Goal: Task Accomplishment & Management: Use online tool/utility

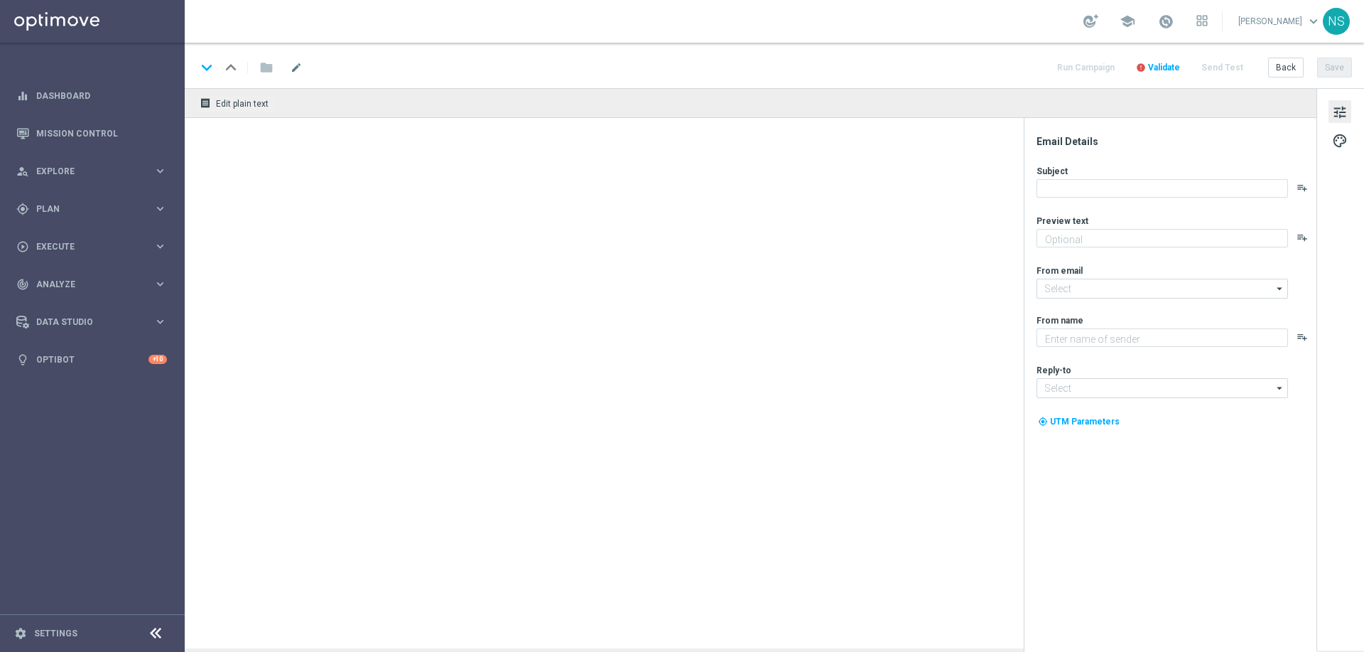
type textarea "Aktuelle Kontaktdaten = besserer VIP-Service"
type textarea "Lottoland"
type input "[EMAIL_ADDRESS][DOMAIN_NAME]"
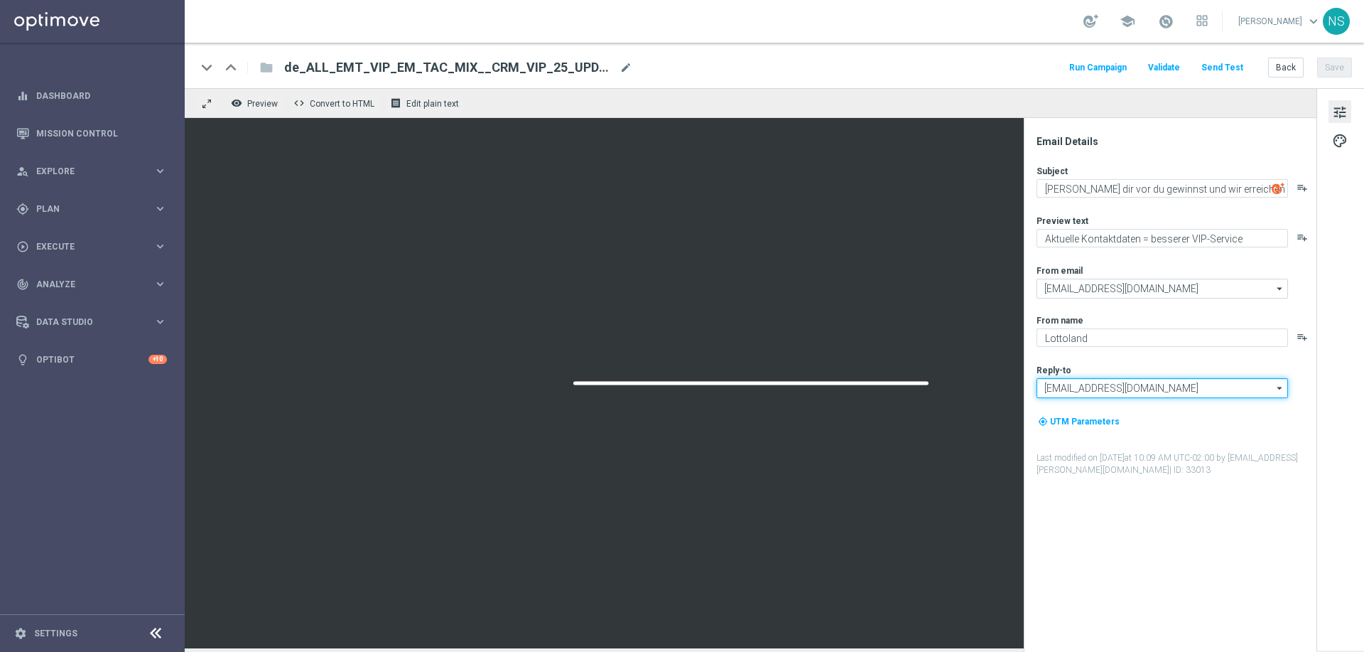
click at [1083, 392] on input "[EMAIL_ADDRESS][DOMAIN_NAME]" at bounding box center [1163, 388] width 252 height 20
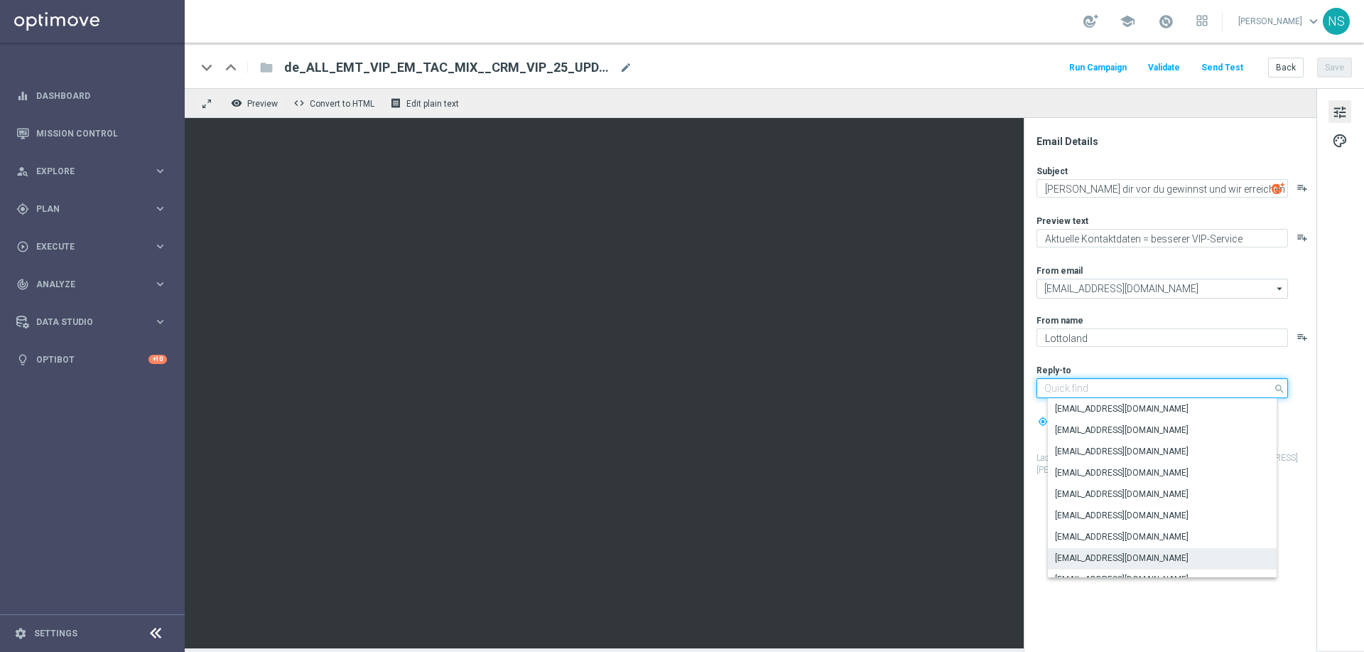
paste input "[EMAIL_ADDRESS][DOMAIN_NAME]"
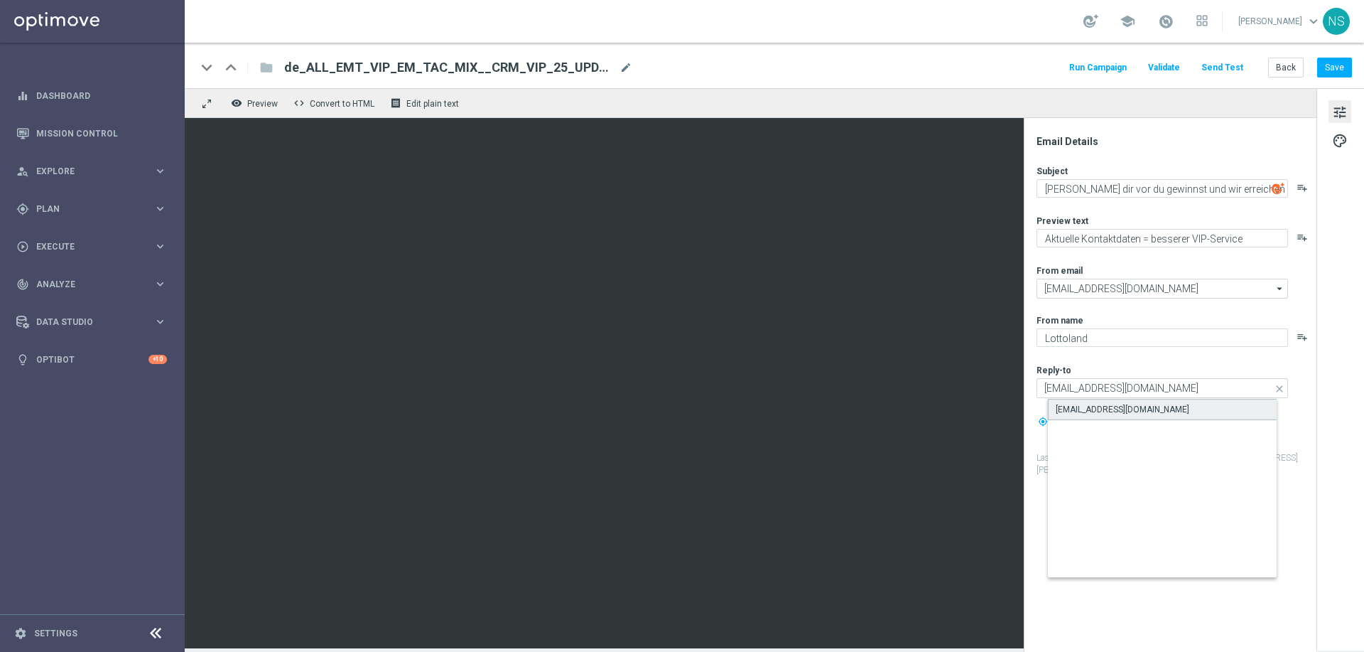
click at [1083, 409] on div "[EMAIL_ADDRESS][DOMAIN_NAME]" at bounding box center [1123, 409] width 134 height 13
type input "[EMAIL_ADDRESS][DOMAIN_NAME]"
click at [1335, 67] on button "Save" at bounding box center [1334, 68] width 35 height 20
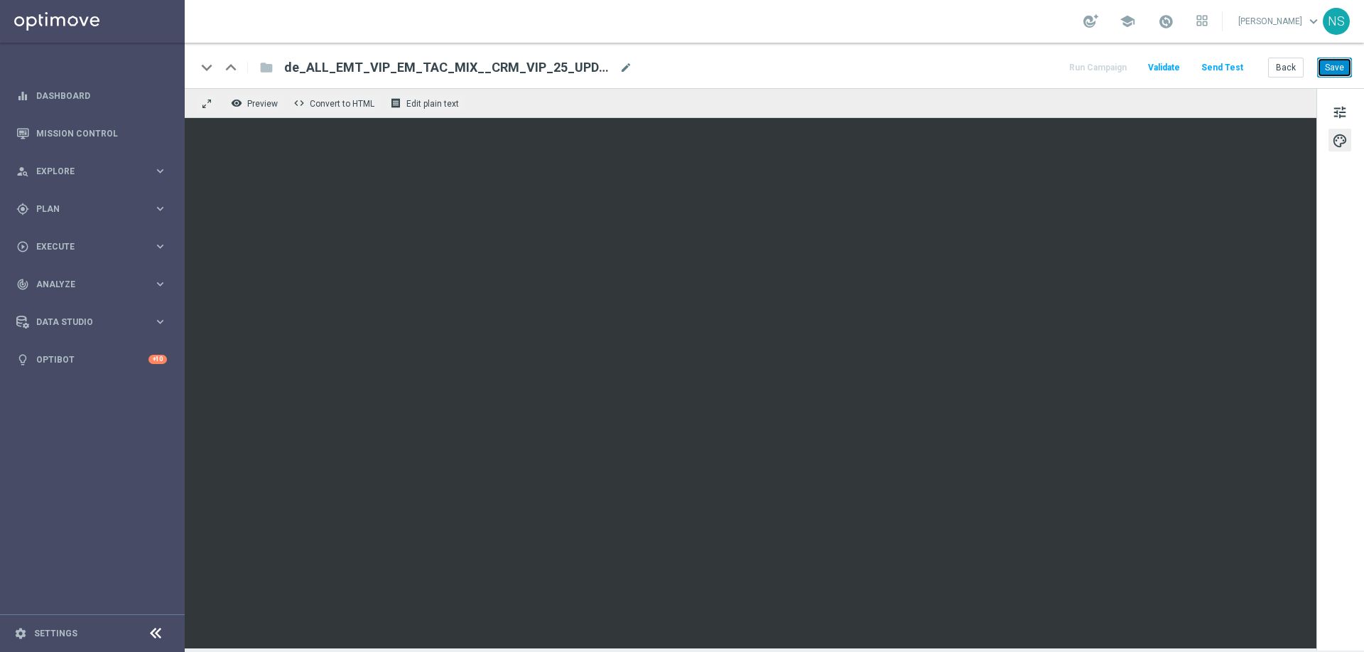
click at [1337, 64] on button "Save" at bounding box center [1334, 68] width 35 height 20
click at [1223, 65] on button "Send Test" at bounding box center [1222, 67] width 46 height 19
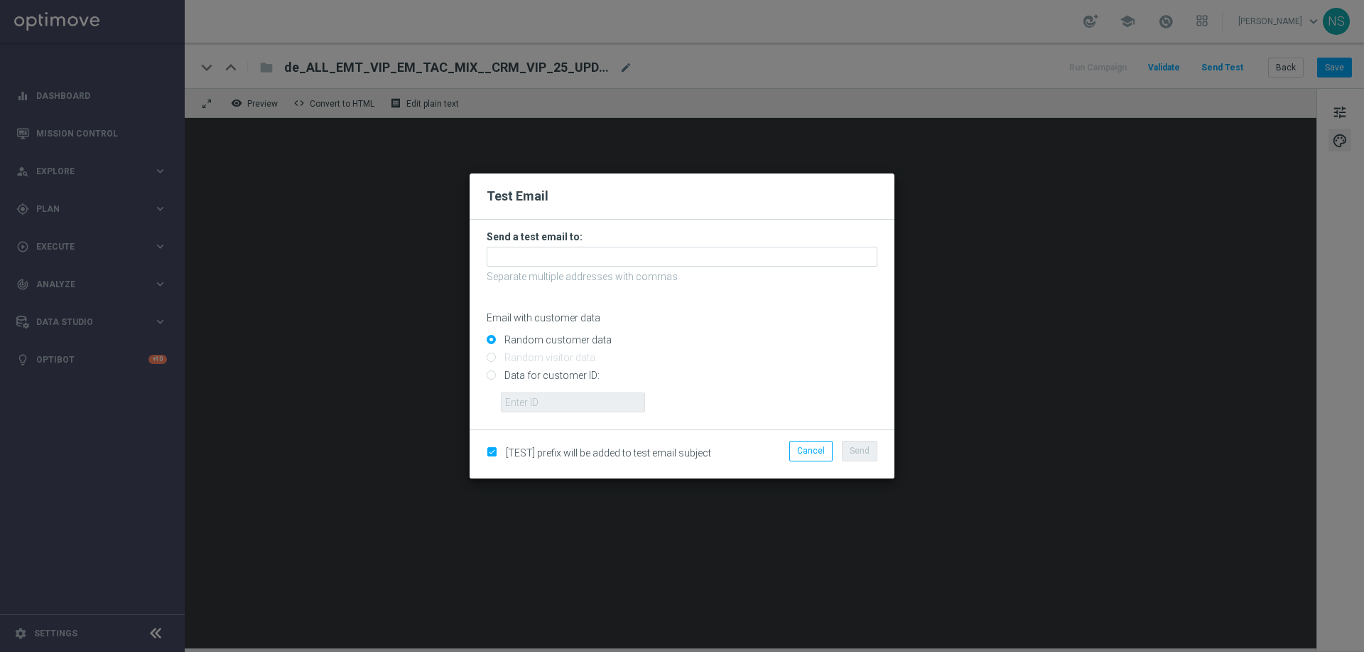
click at [556, 243] on form "Send a test email to: Separate multiple addresses with commas Email with custom…" at bounding box center [682, 321] width 391 height 182
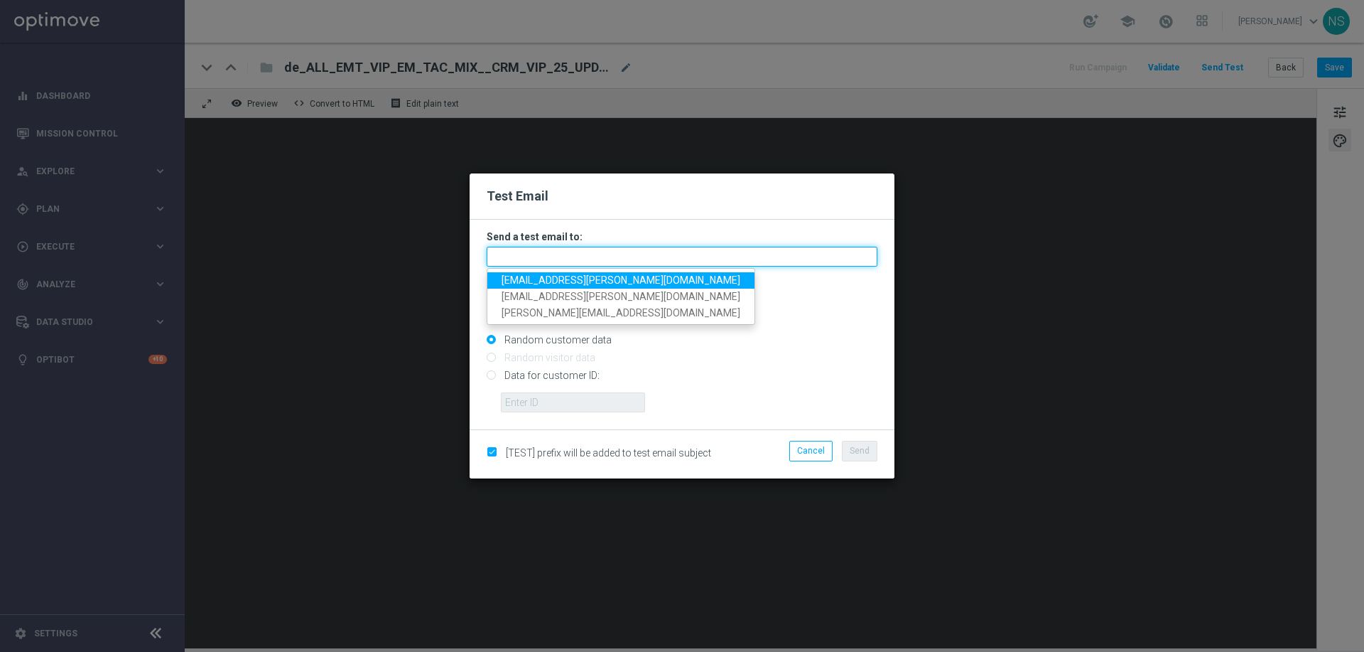
click at [555, 253] on input "text" at bounding box center [682, 257] width 391 height 20
click at [553, 283] on span "[EMAIL_ADDRESS][PERSON_NAME][DOMAIN_NAME]" at bounding box center [621, 279] width 239 height 11
type input "[EMAIL_ADDRESS][PERSON_NAME][DOMAIN_NAME]"
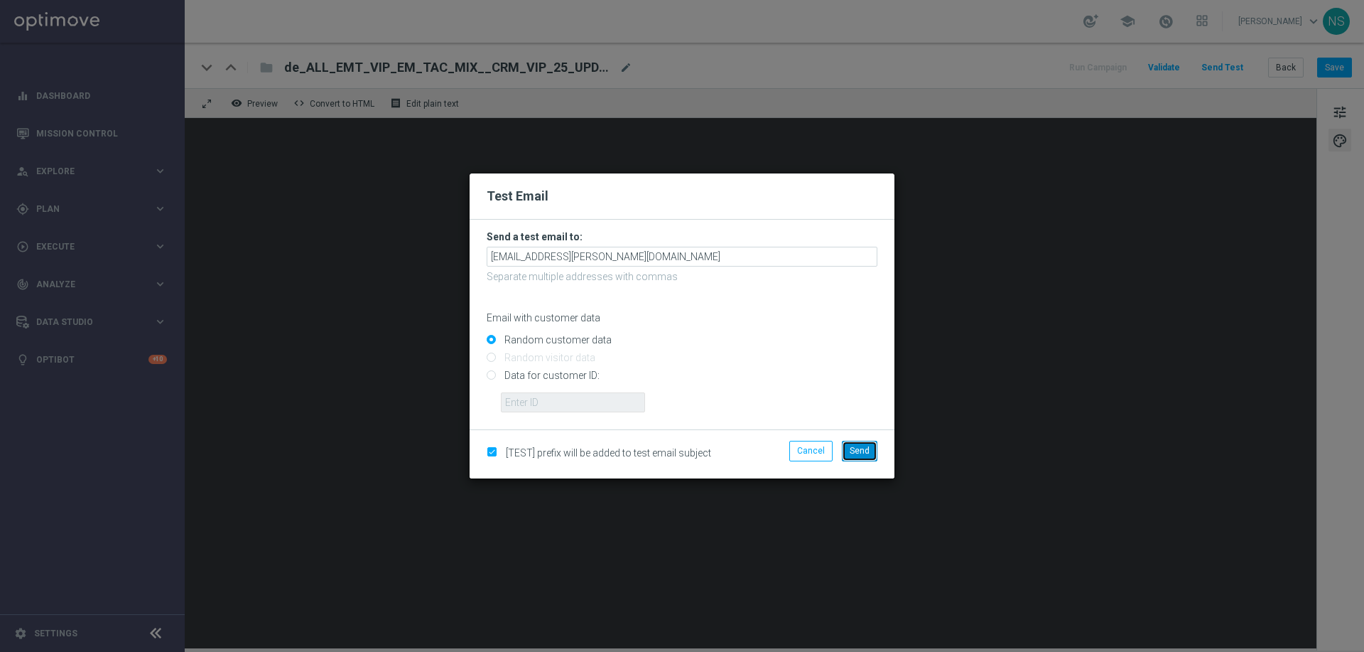
click at [858, 449] on span "Send" at bounding box center [860, 450] width 20 height 10
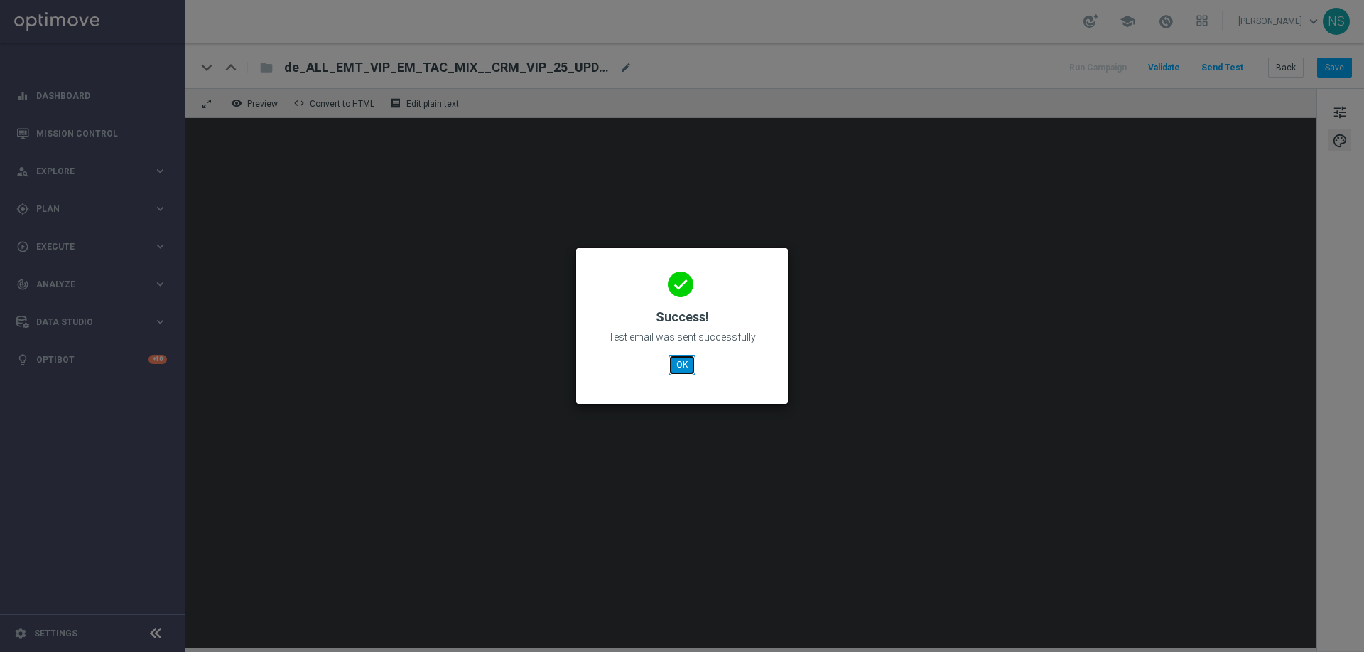
click at [690, 367] on button "OK" at bounding box center [682, 365] width 27 height 20
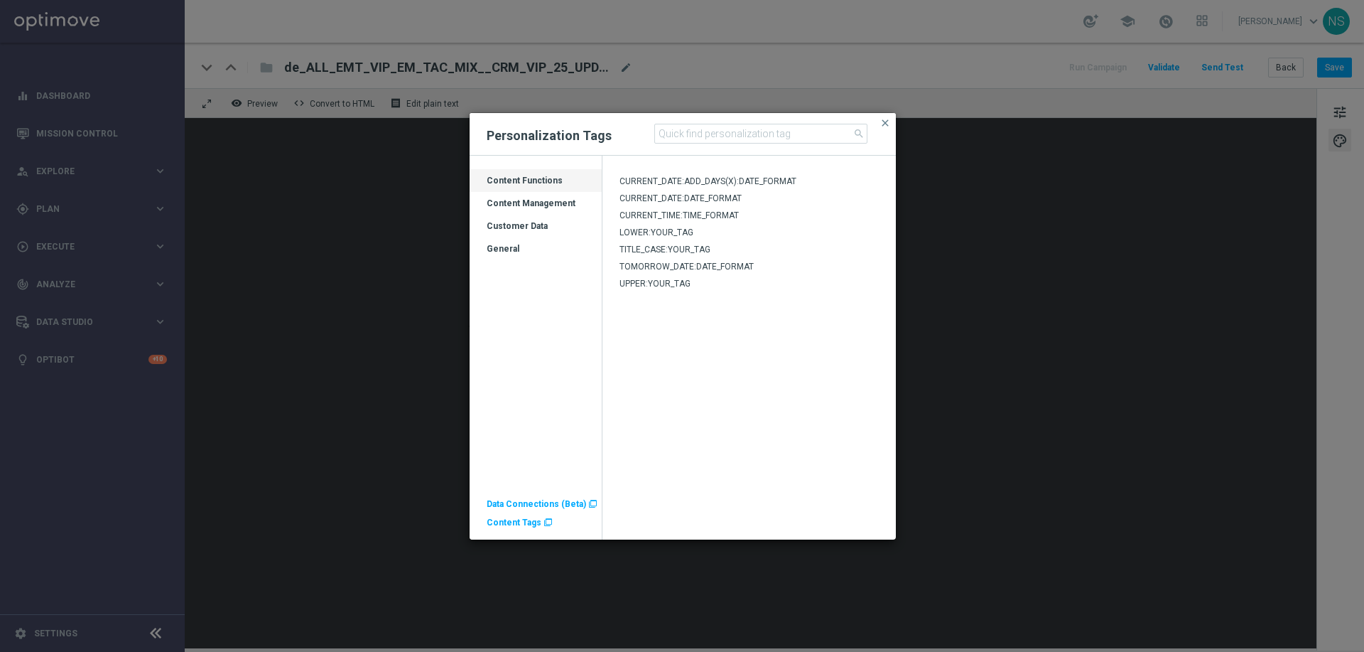
click at [528, 529] on ag-grid-angular "Drag here to set row groups Drag here to set column labels Category Content Fun…" at bounding box center [536, 353] width 132 height 371
click at [527, 524] on span "Content Tags" at bounding box center [514, 522] width 55 height 10
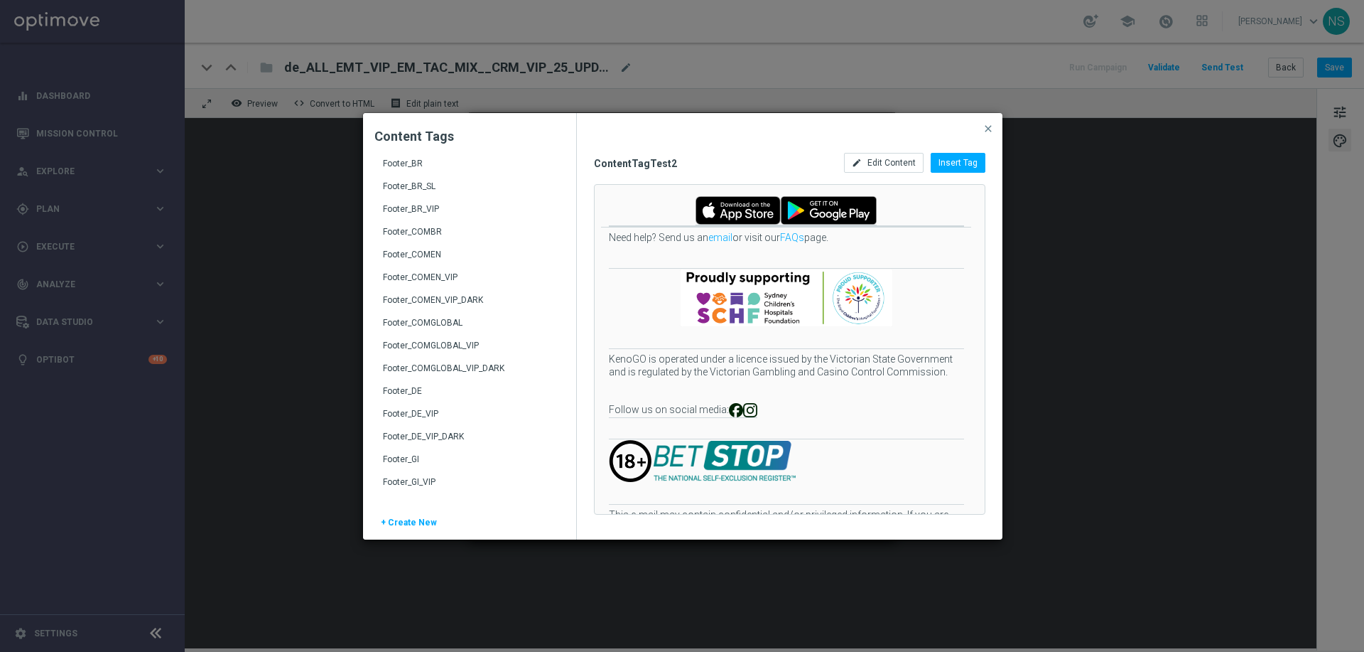
scroll to position [176, 0]
click at [441, 412] on div "Footer_DE_VIP" at bounding box center [471, 410] width 176 height 23
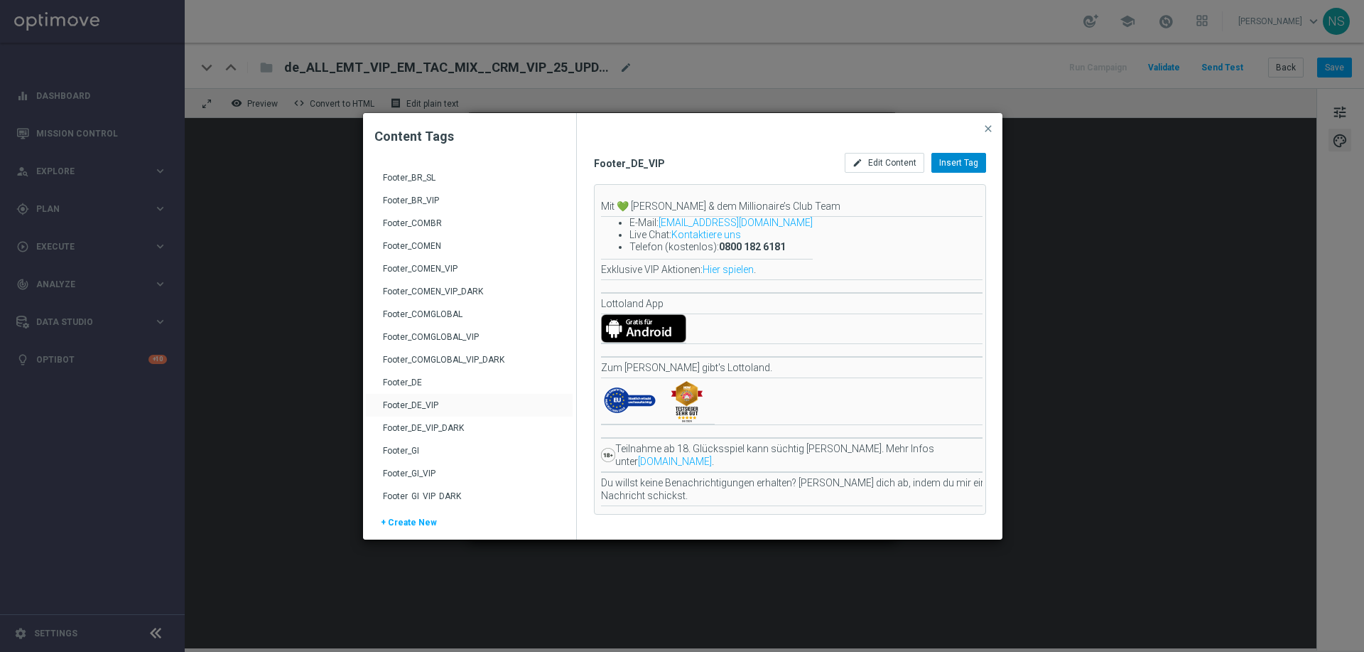
click at [964, 162] on span "Insert Tag" at bounding box center [958, 163] width 39 height 10
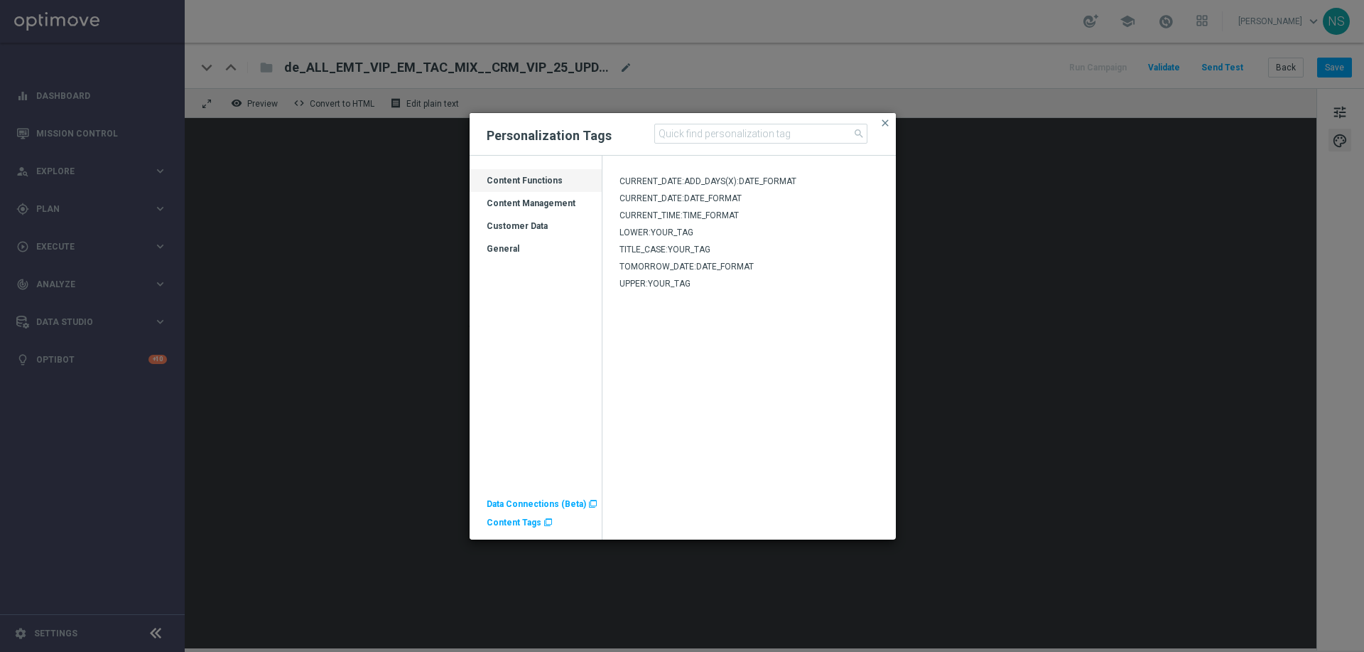
click at [524, 525] on span "Content Tags" at bounding box center [514, 522] width 55 height 10
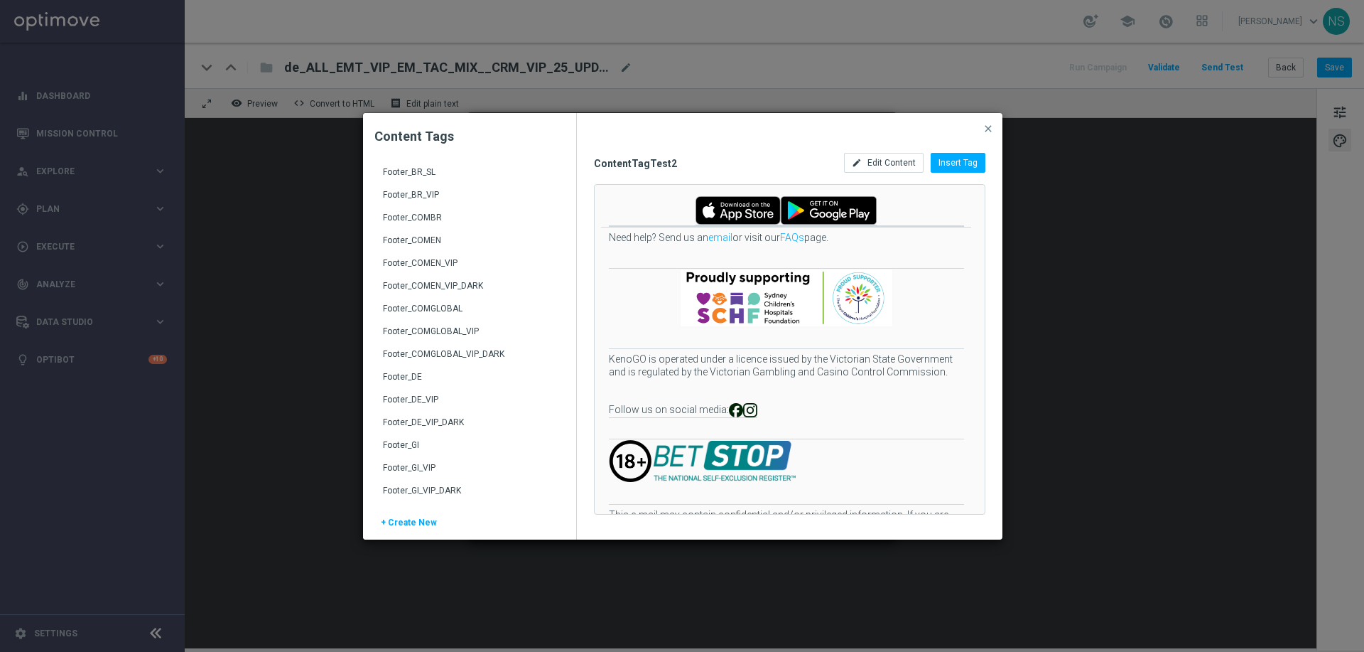
scroll to position [183, 0]
click at [433, 394] on div "Footer_DE_VIP" at bounding box center [471, 404] width 176 height 23
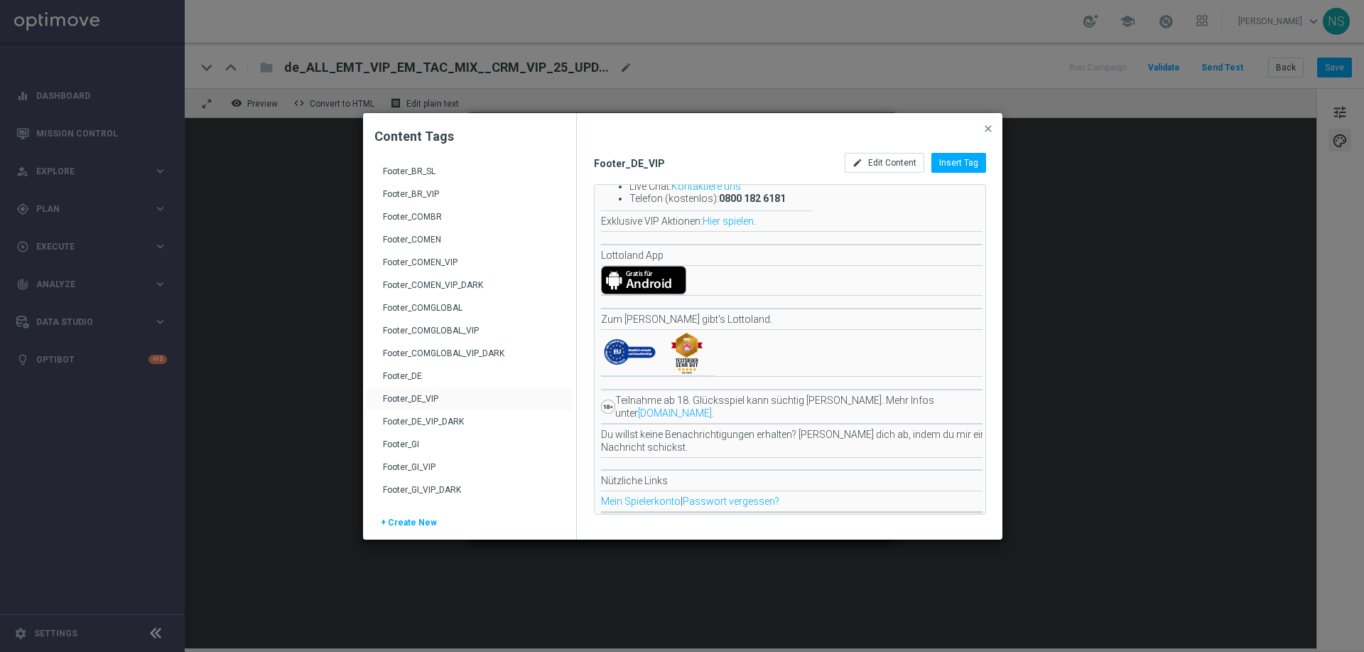
scroll to position [51, 0]
click at [983, 124] on span "close" at bounding box center [988, 128] width 11 height 11
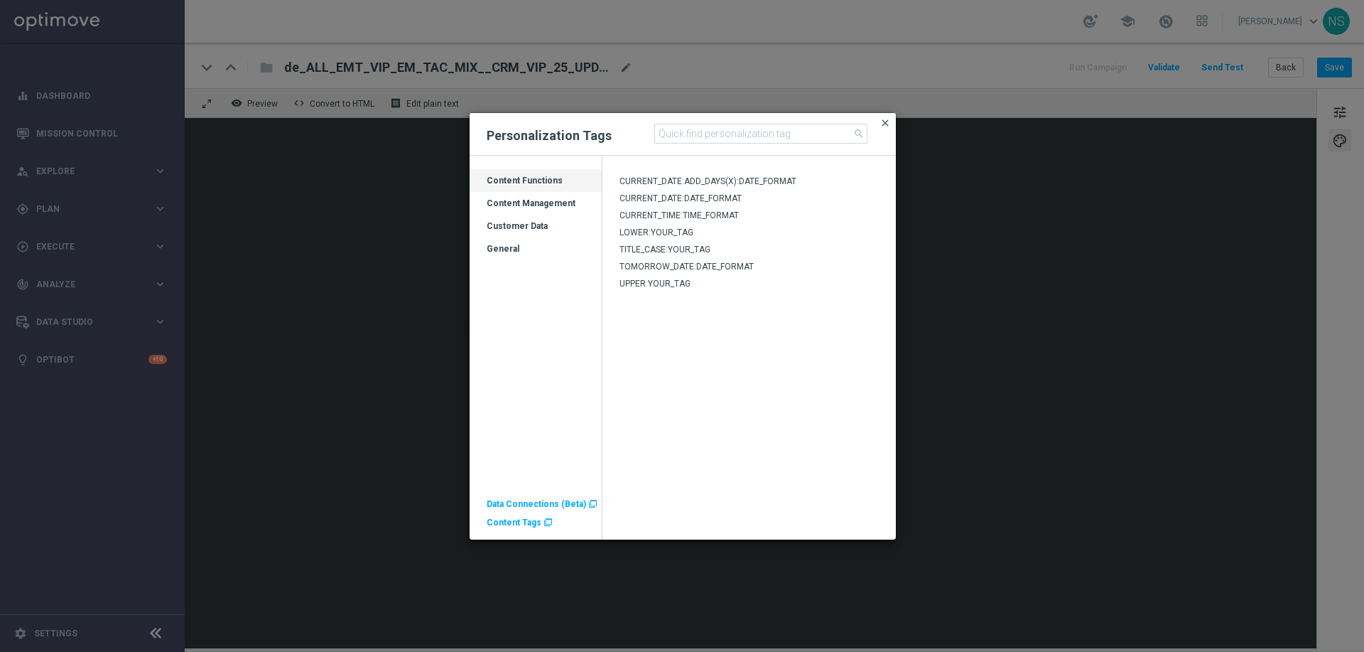
click at [887, 123] on span "close" at bounding box center [885, 122] width 11 height 11
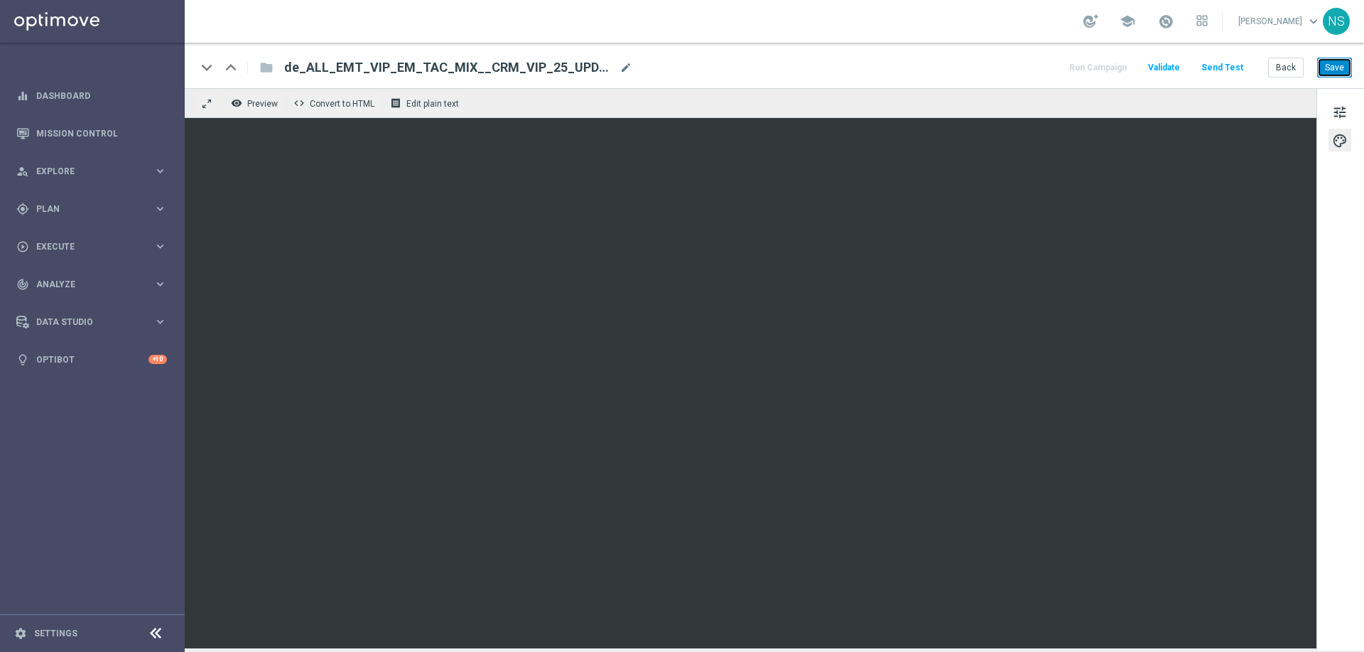
click at [1329, 65] on button "Save" at bounding box center [1334, 68] width 35 height 20
click at [1228, 70] on button "Send Test" at bounding box center [1222, 67] width 46 height 19
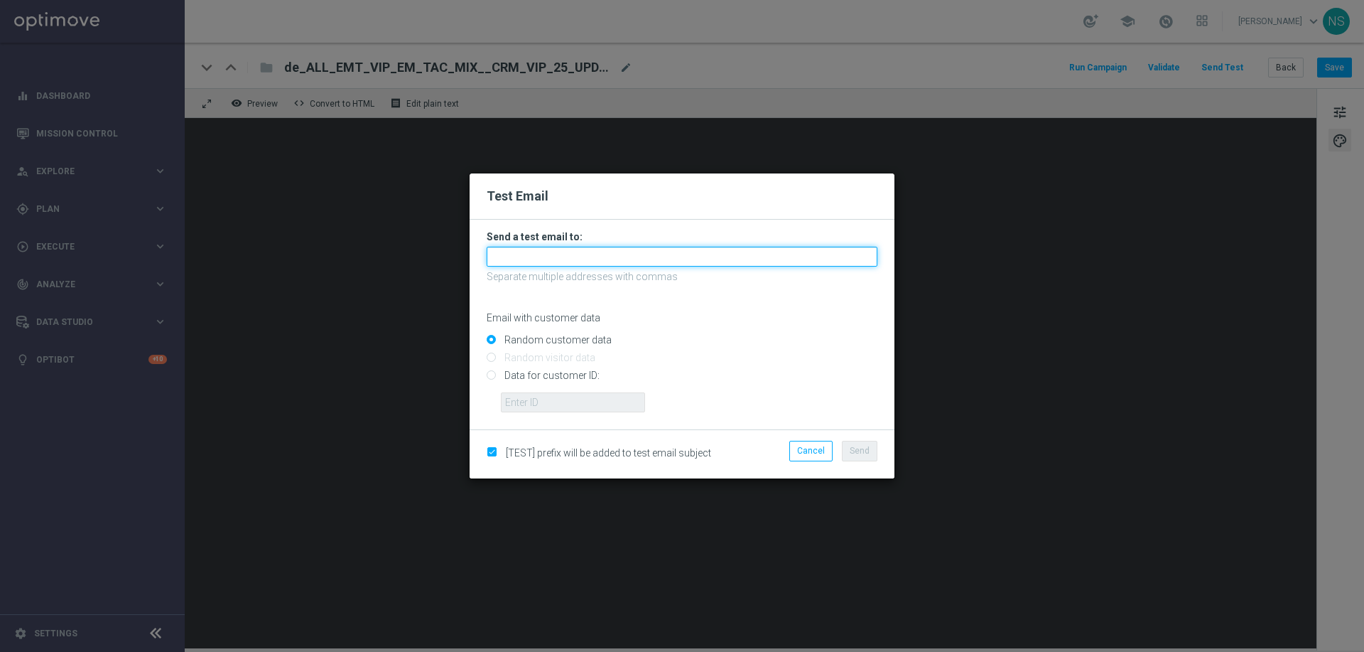
click at [590, 259] on input "text" at bounding box center [682, 257] width 391 height 20
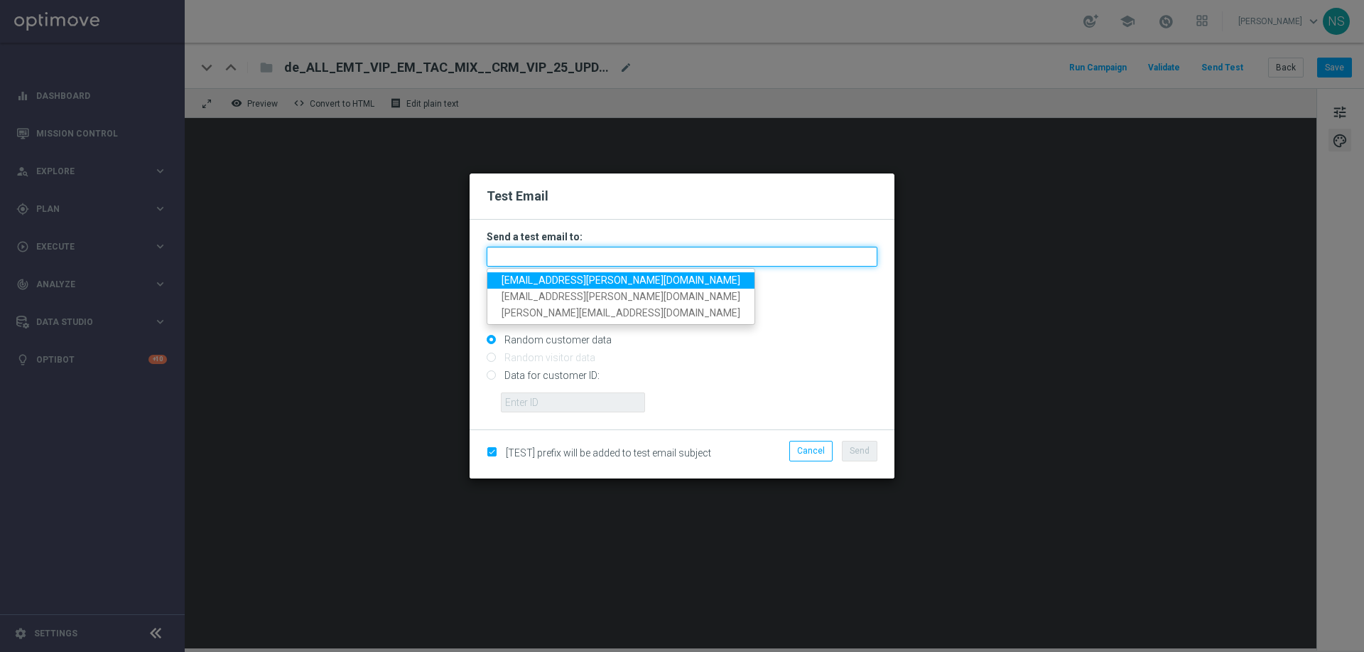
type input "[EMAIL_ADDRESS][PERSON_NAME][DOMAIN_NAME]"
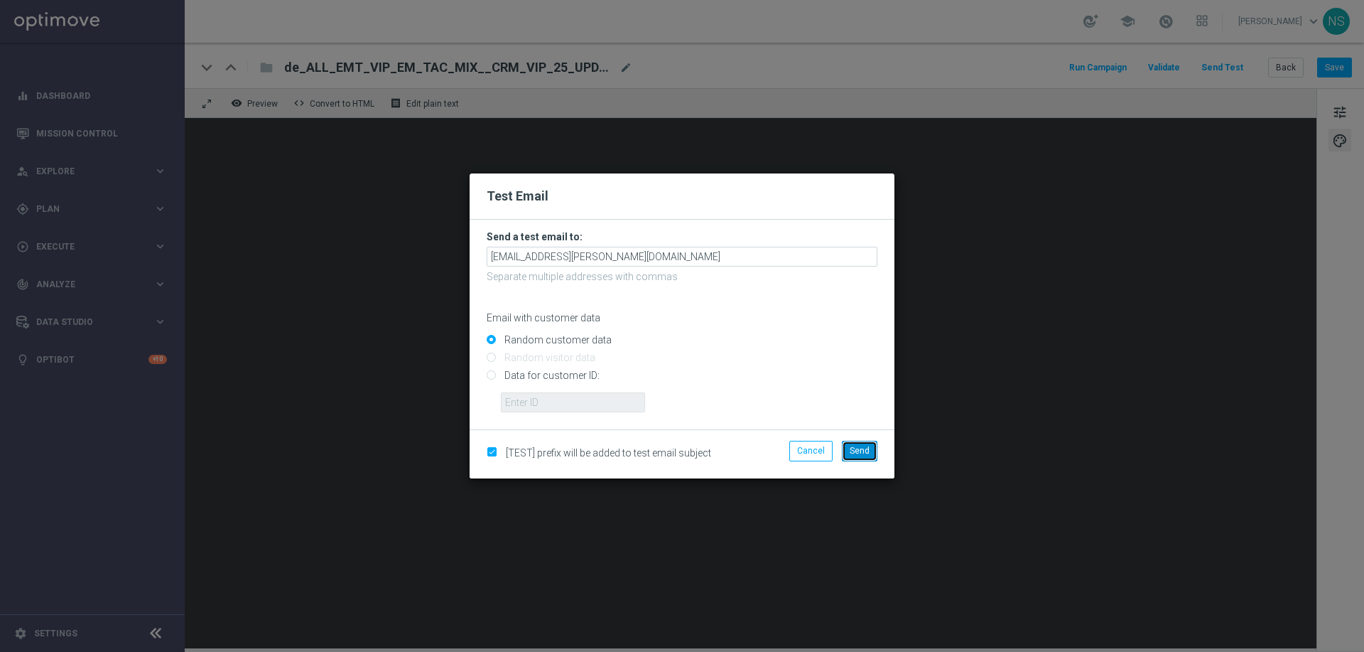
click at [865, 455] on button "Send" at bounding box center [860, 451] width 36 height 20
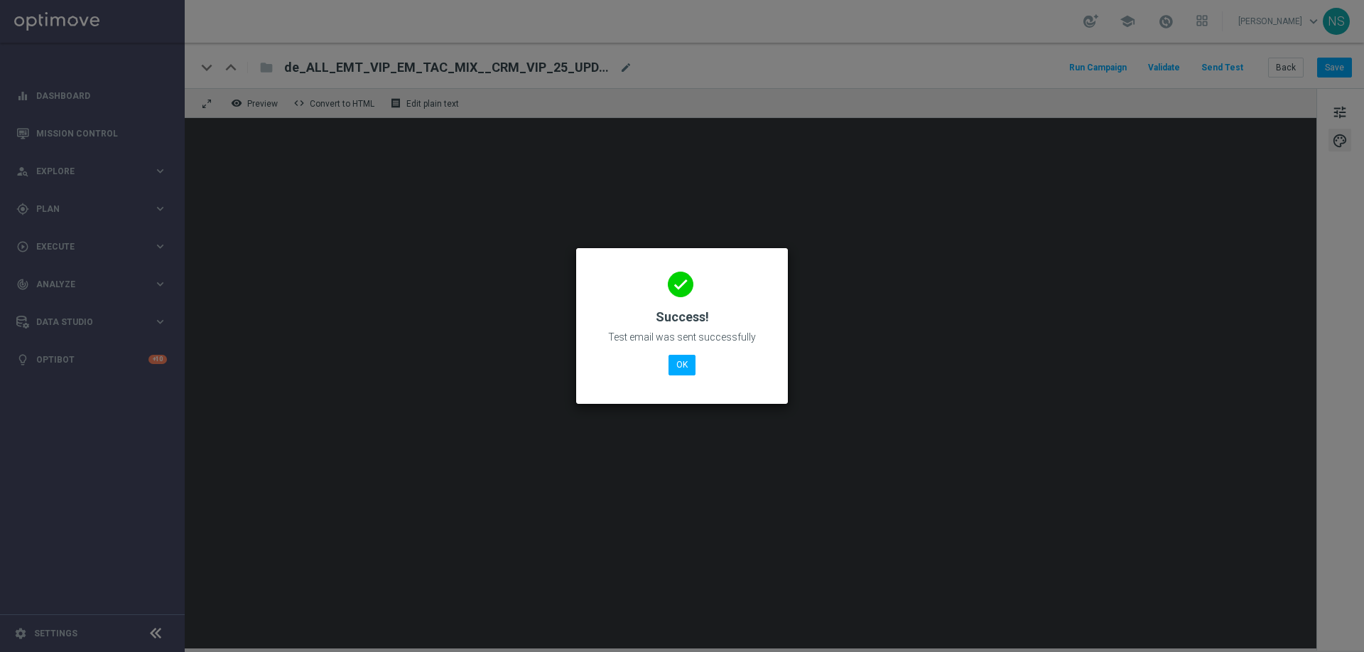
click at [699, 353] on div "done Success! Test email was sent successfully OK" at bounding box center [682, 323] width 178 height 124
click at [673, 362] on button "OK" at bounding box center [682, 365] width 27 height 20
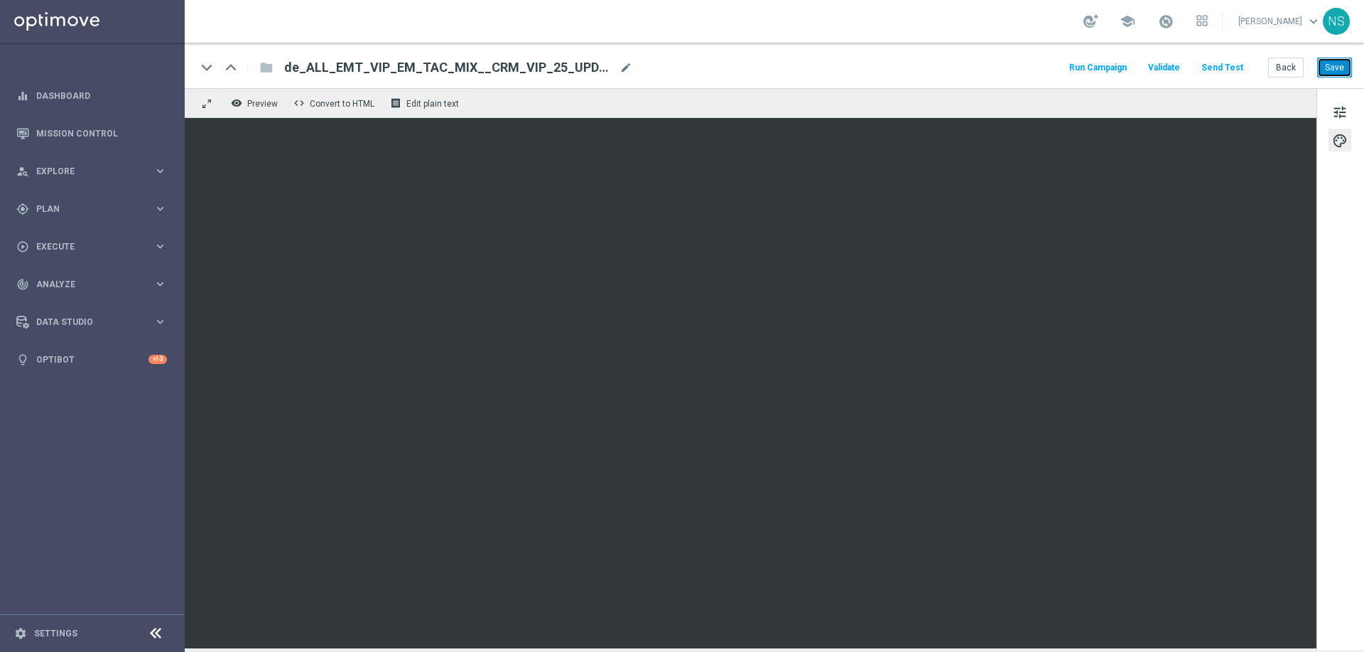
click at [1339, 75] on button "Save" at bounding box center [1334, 68] width 35 height 20
